Goal: Information Seeking & Learning: Learn about a topic

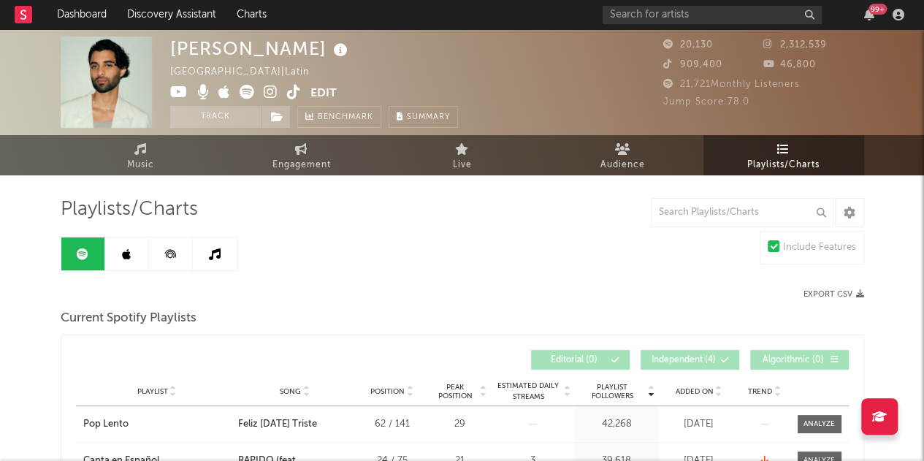
drag, startPoint x: 634, startPoint y: 7, endPoint x: 552, endPoint y: 25, distance: 83.9
click at [552, 25] on nav "Dashboard Discovery Assistant Charts 99 +" at bounding box center [462, 14] width 924 height 29
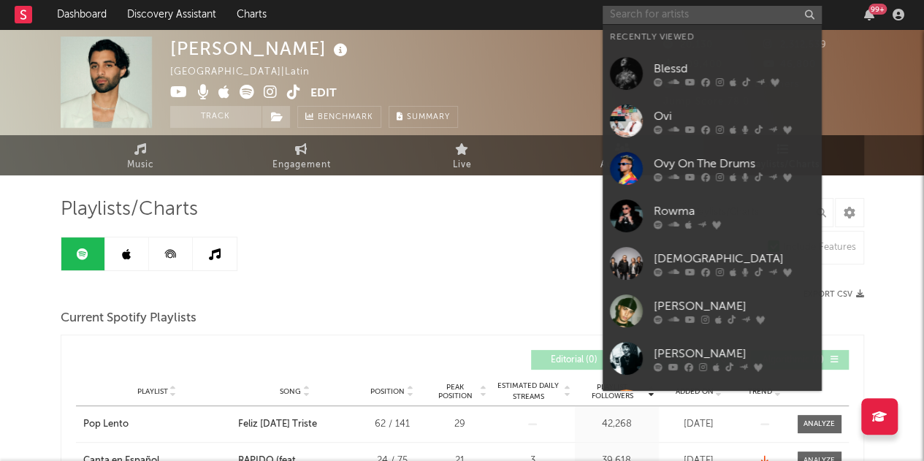
click at [631, 20] on input "text" at bounding box center [712, 15] width 219 height 18
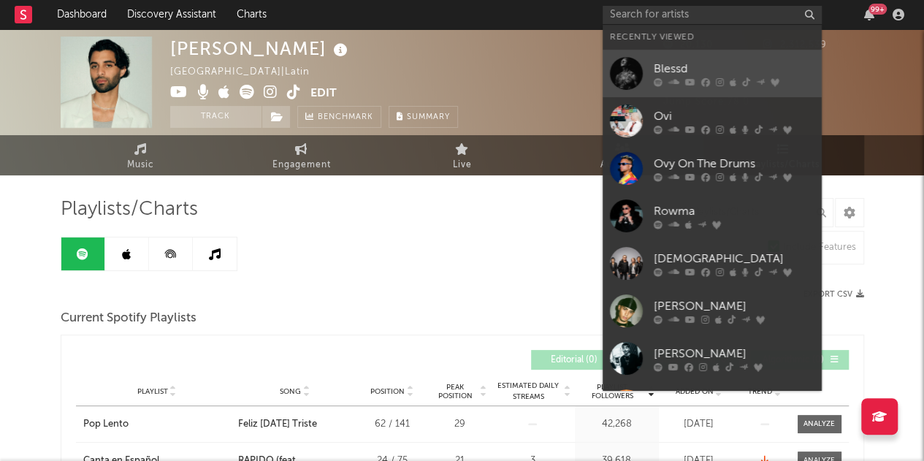
click at [670, 73] on div "Blessd" at bounding box center [734, 69] width 161 height 18
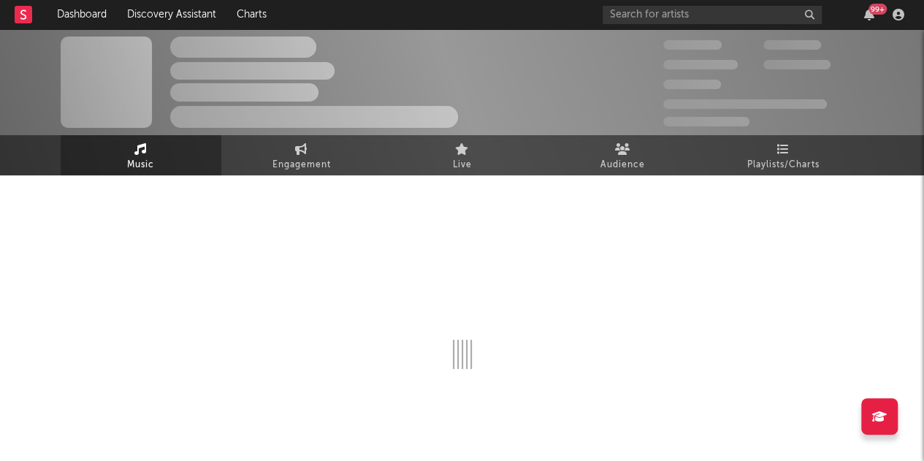
select select "6m"
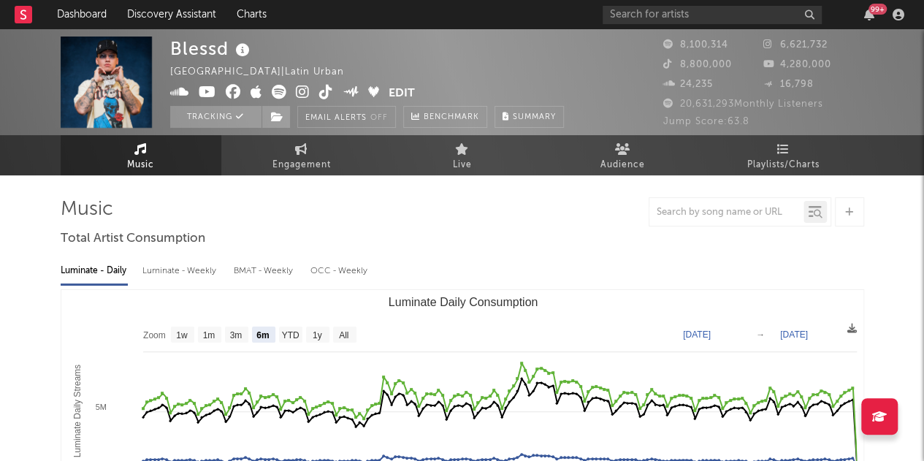
select select "6m"
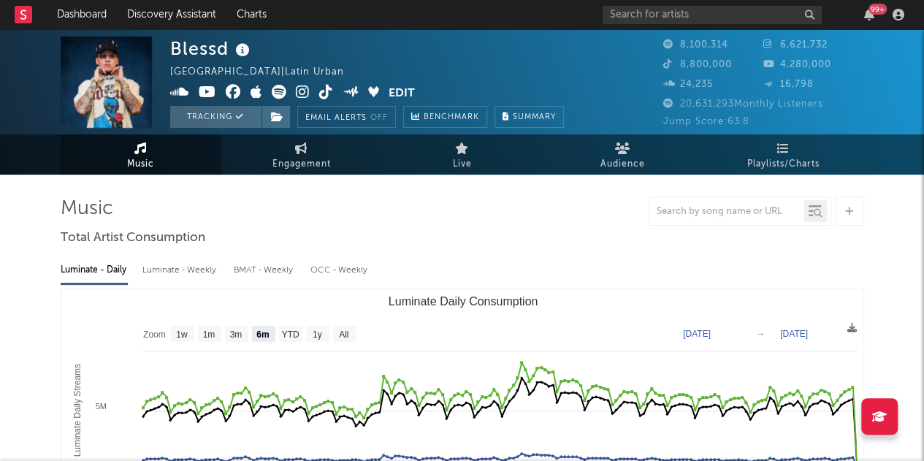
scroll to position [3, 0]
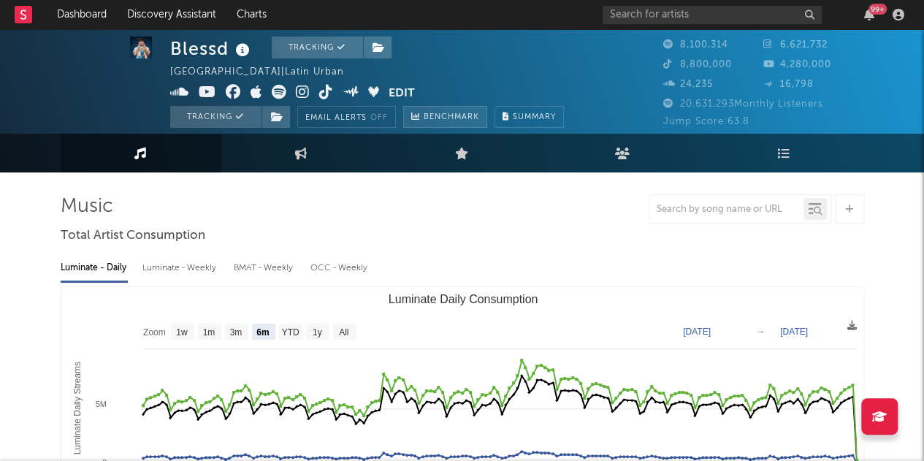
click at [441, 118] on span "Benchmark" at bounding box center [452, 118] width 56 height 18
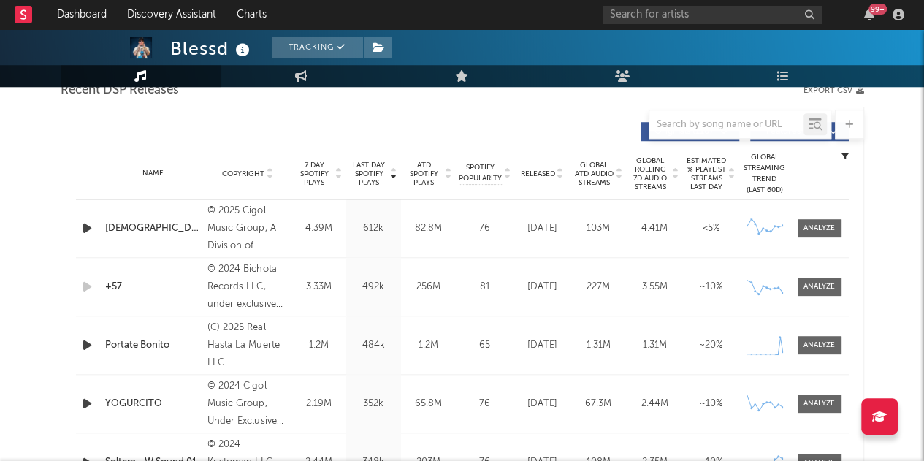
scroll to position [530, 0]
